Goal: Navigation & Orientation: Go to known website

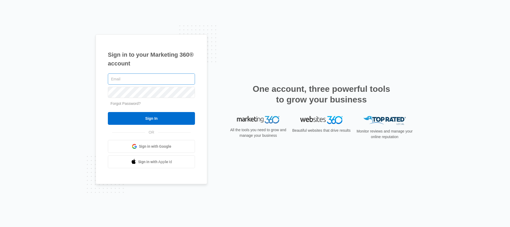
type input "[PERSON_NAME][EMAIL_ADDRESS][PERSON_NAME][DOMAIN_NAME]"
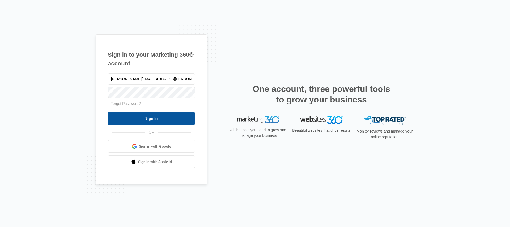
click at [163, 116] on input "Sign In" at bounding box center [151, 118] width 87 height 13
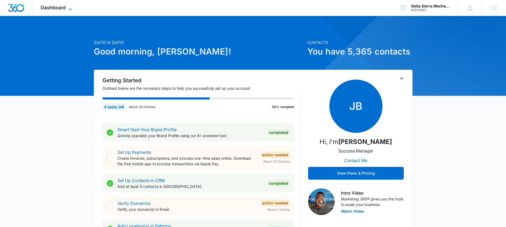
click at [56, 7] on span "Dashboard" at bounding box center [53, 8] width 25 height 6
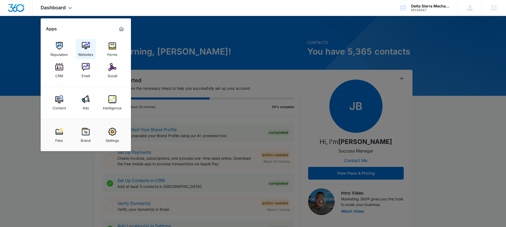
click at [84, 48] on img at bounding box center [86, 46] width 8 height 8
